Goal: Ask a question

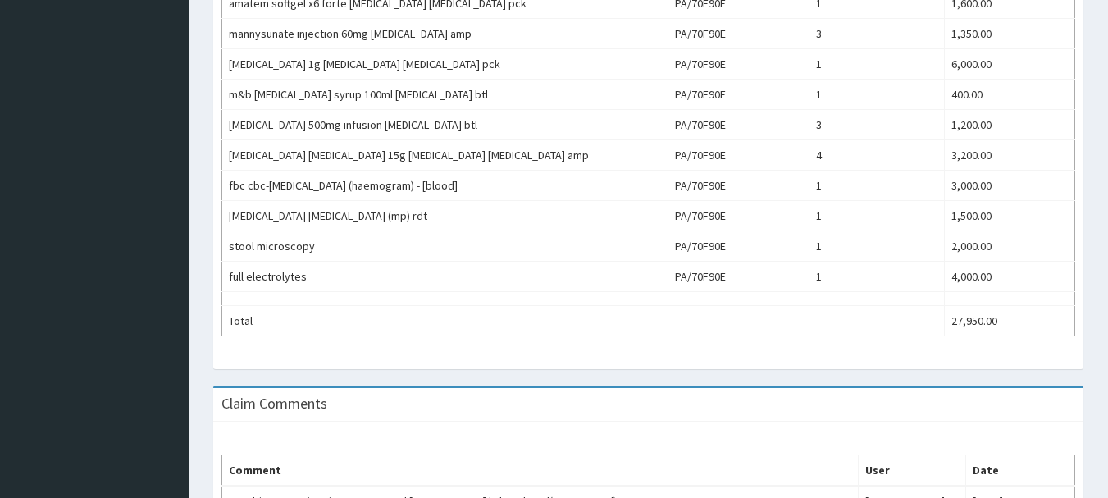
scroll to position [806, 0]
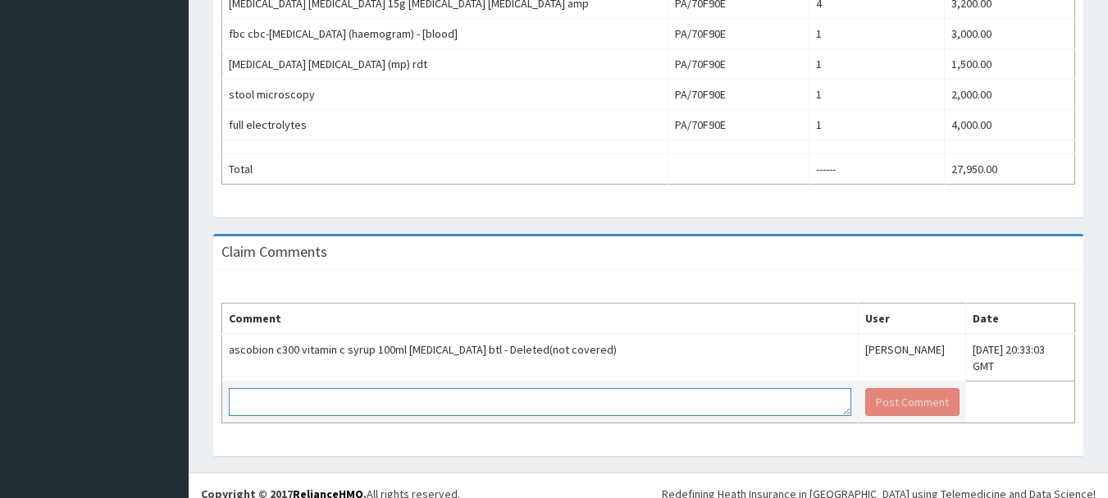
click at [597, 394] on textarea at bounding box center [540, 402] width 622 height 28
click at [392, 388] on textarea at bounding box center [540, 402] width 622 height 28
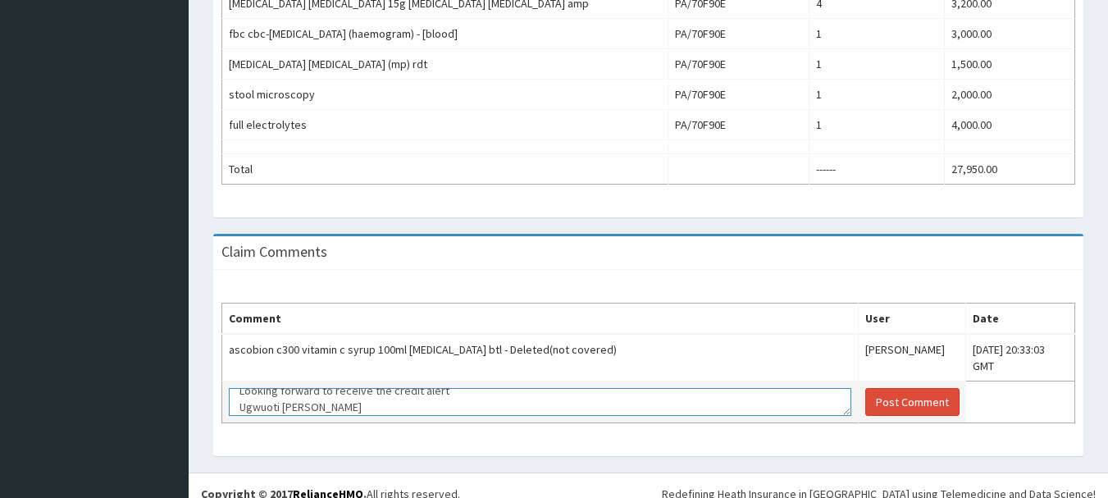
scroll to position [77, 0]
type textarea "Please what are the reasons why its not covered and secondly why did you give t…"
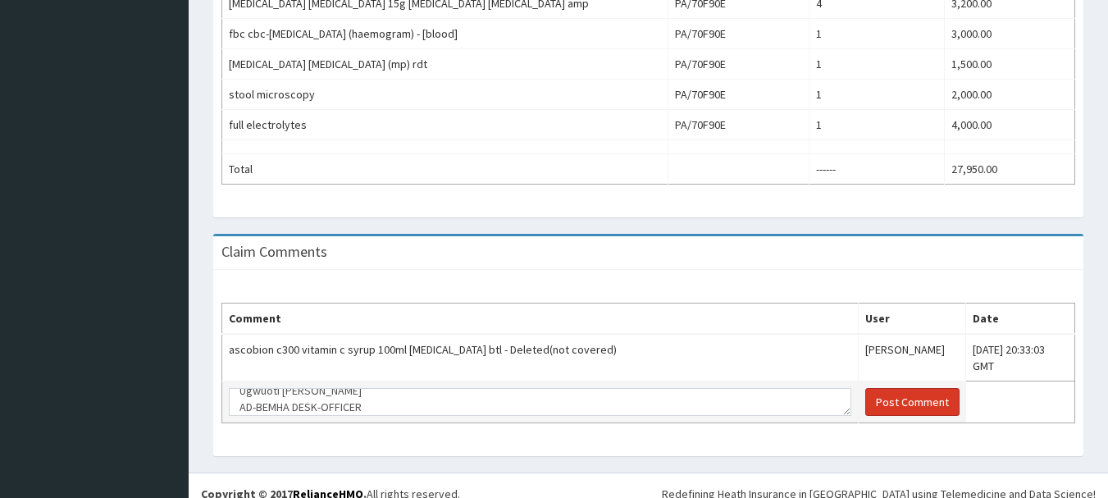
click at [893, 388] on button "Post Comment" at bounding box center [912, 402] width 94 height 28
click at [865, 388] on button "Post Comment" at bounding box center [912, 402] width 94 height 28
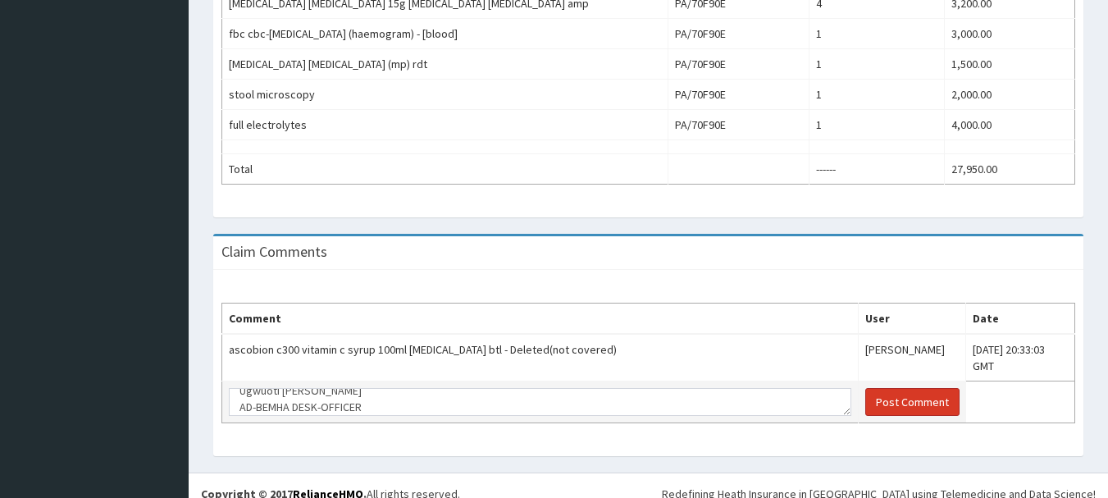
click at [865, 388] on button "Post Comment" at bounding box center [912, 402] width 94 height 28
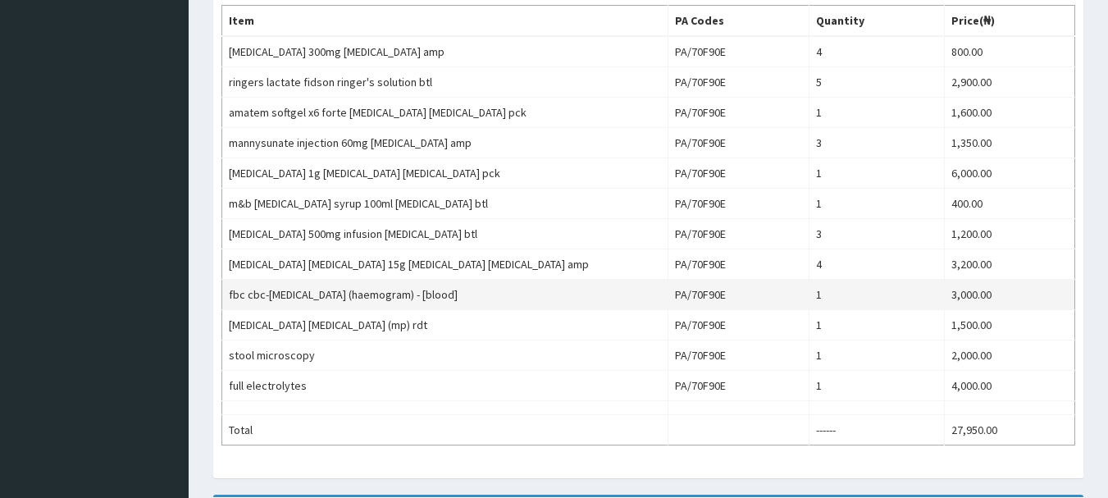
scroll to position [299, 0]
